Goal: Navigation & Orientation: Find specific page/section

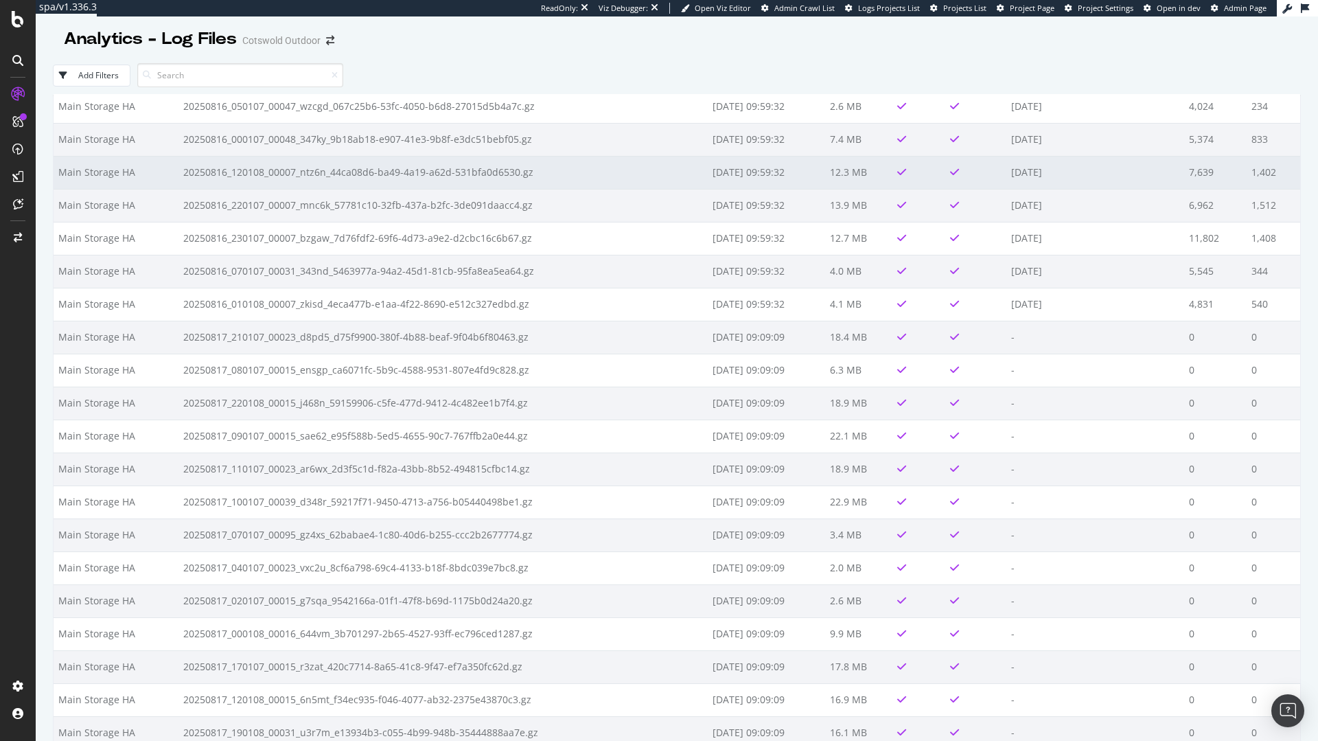
scroll to position [1384, 0]
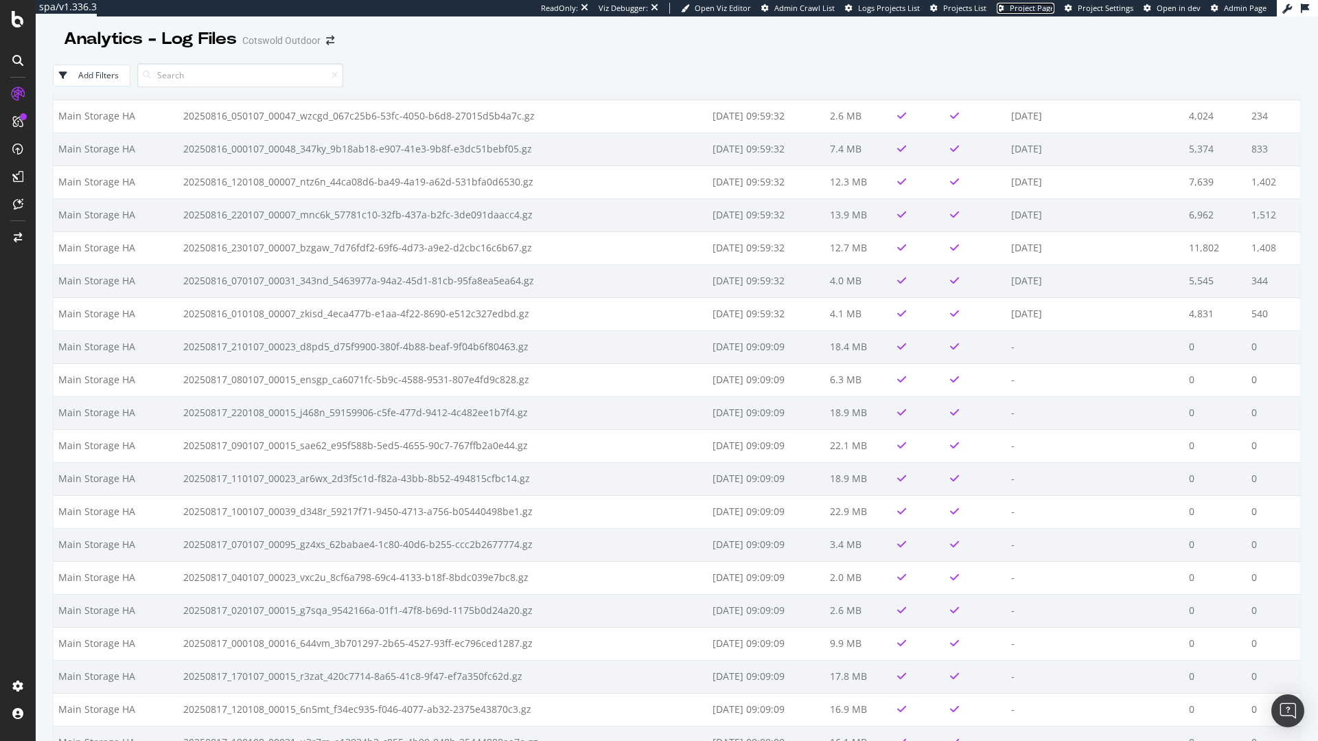
click at [1041, 12] on span "Project Page" at bounding box center [1032, 8] width 45 height 10
click at [909, 7] on span "Logs Projects List" at bounding box center [889, 8] width 62 height 10
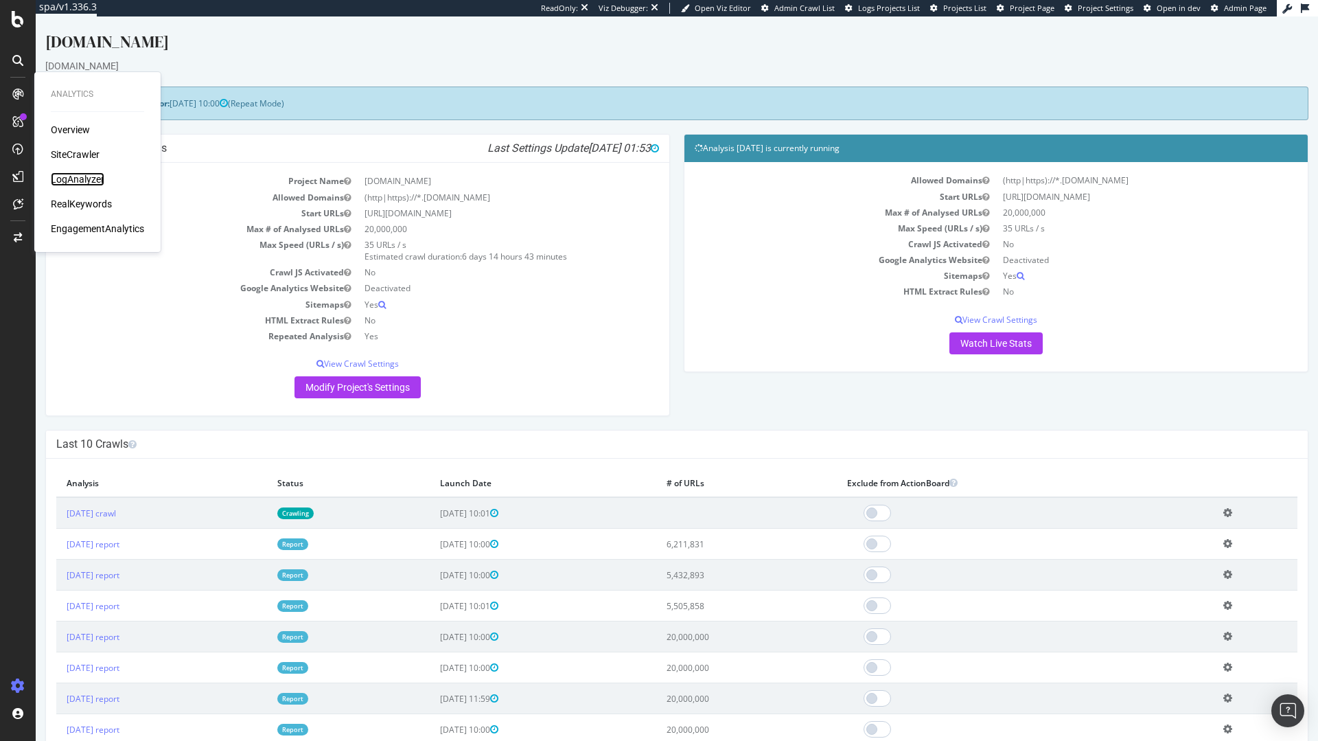
click at [94, 185] on div "LogAnalyzer" at bounding box center [78, 179] width 54 height 14
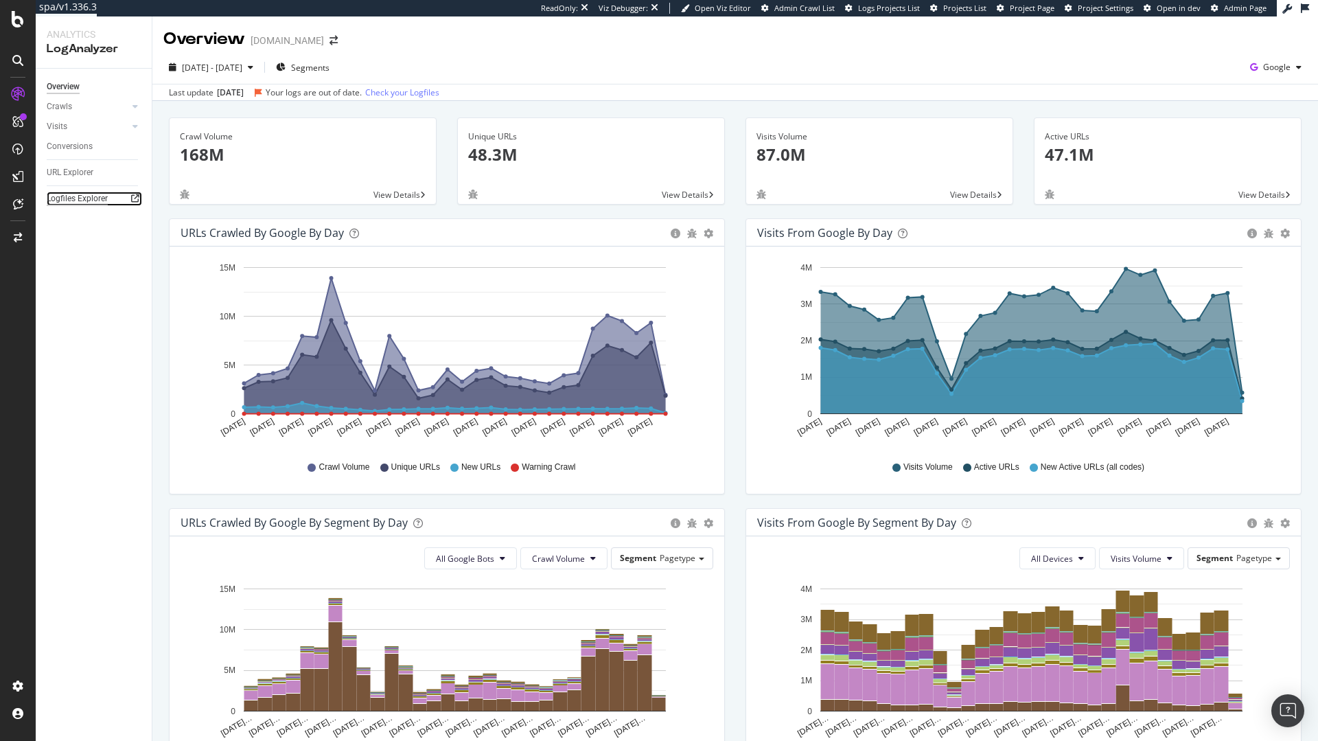
click at [90, 204] on div "Logfiles Explorer" at bounding box center [77, 198] width 61 height 14
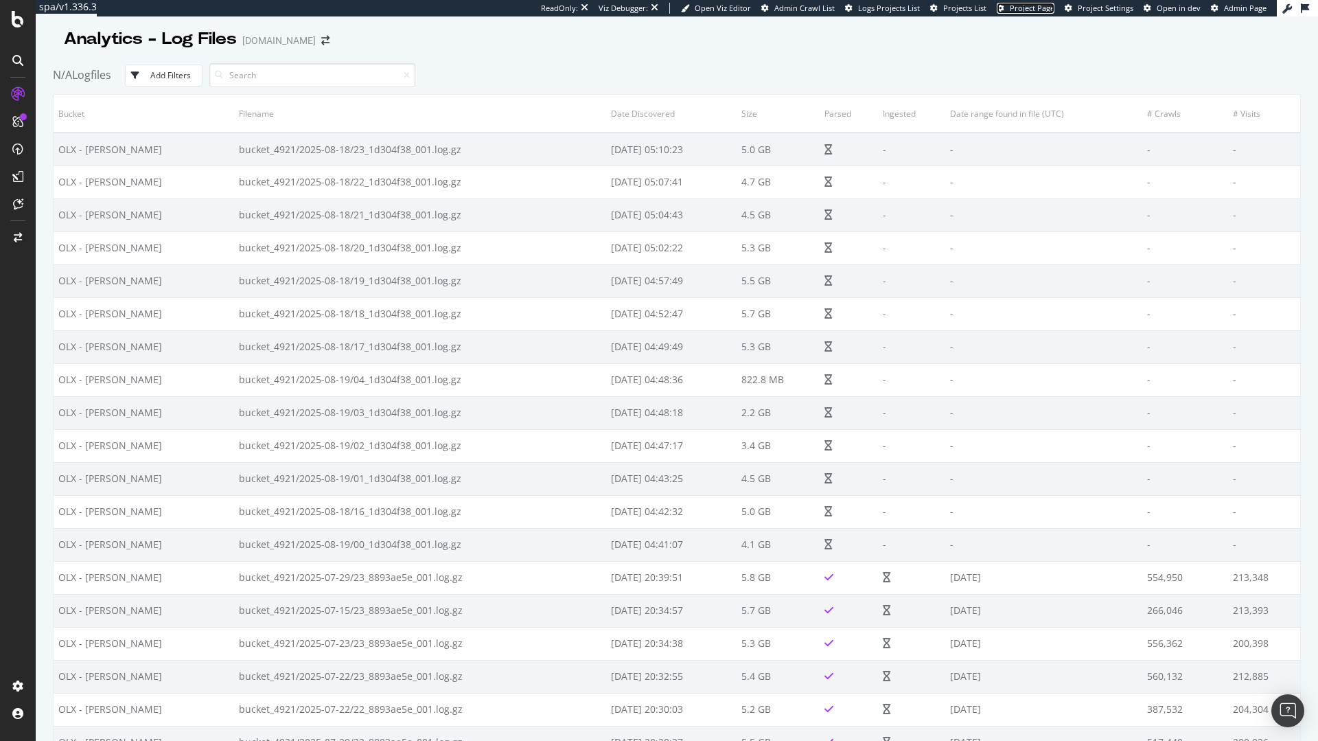
click at [1034, 5] on span "Project Page" at bounding box center [1032, 8] width 45 height 10
